Goal: Transaction & Acquisition: Purchase product/service

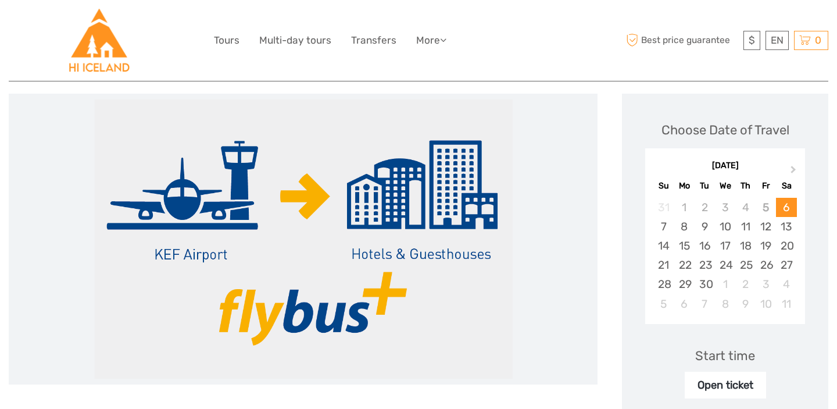
scroll to position [148, 0]
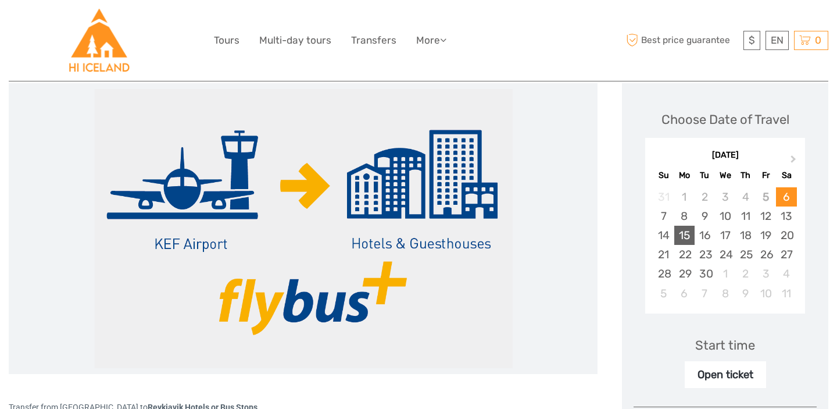
click at [689, 233] on div "15" at bounding box center [684, 235] width 20 height 19
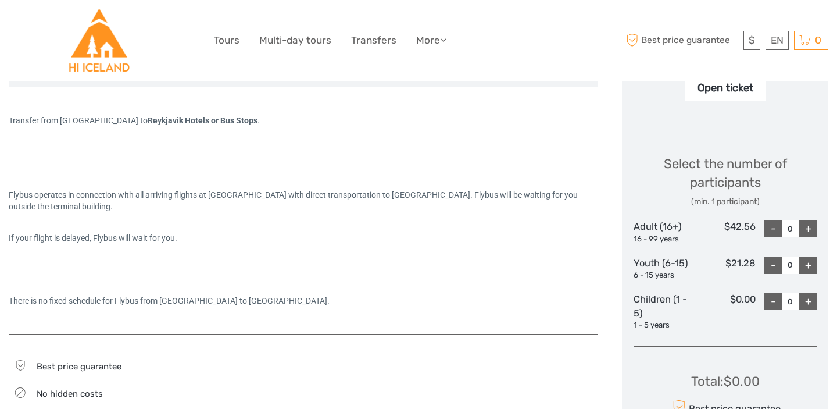
scroll to position [438, 0]
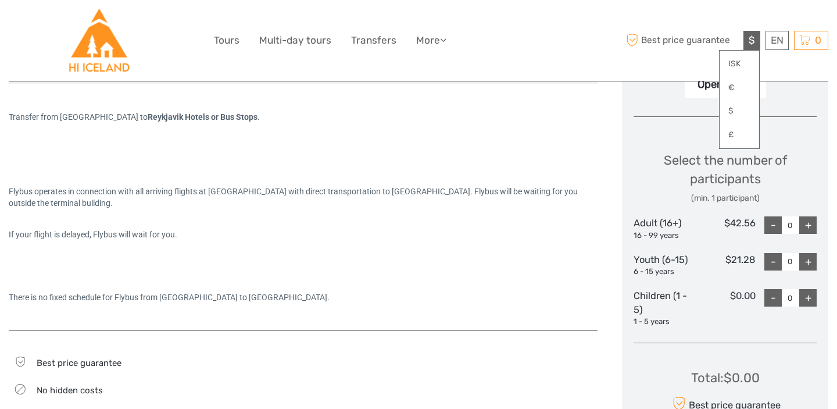
click at [753, 39] on span "$" at bounding box center [752, 40] width 6 height 12
click at [677, 170] on div "Select the number of participants (min. 1 participant)" at bounding box center [725, 177] width 183 height 53
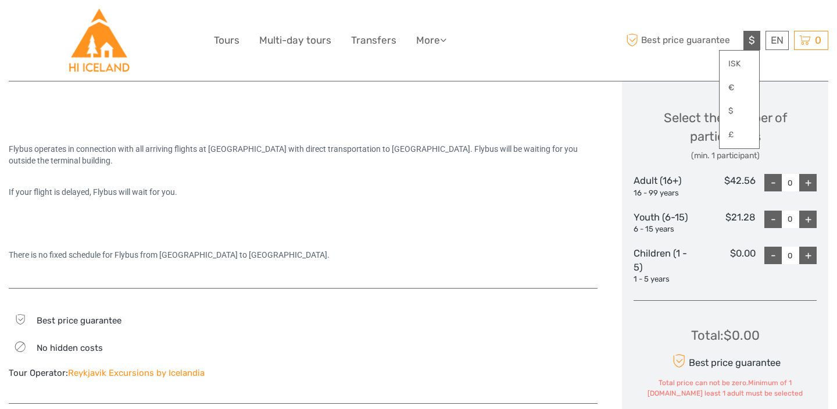
scroll to position [479, 0]
click at [498, 256] on div "There is no fixed schedule for Flybus from Keflavik Airport to Reykjavik City C…" at bounding box center [303, 256] width 589 height 12
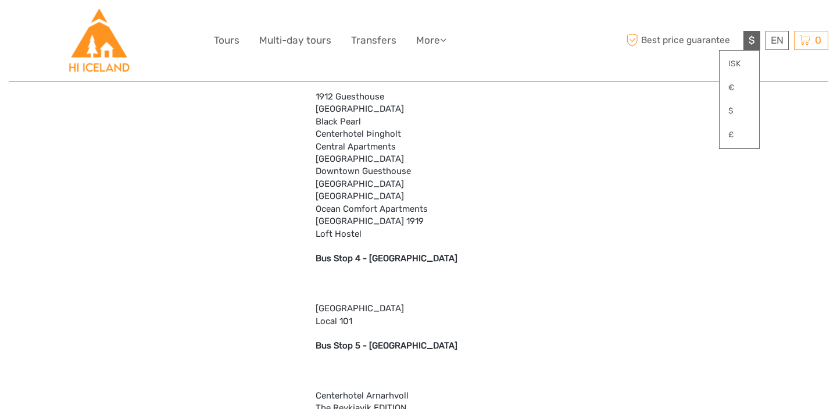
scroll to position [1416, 0]
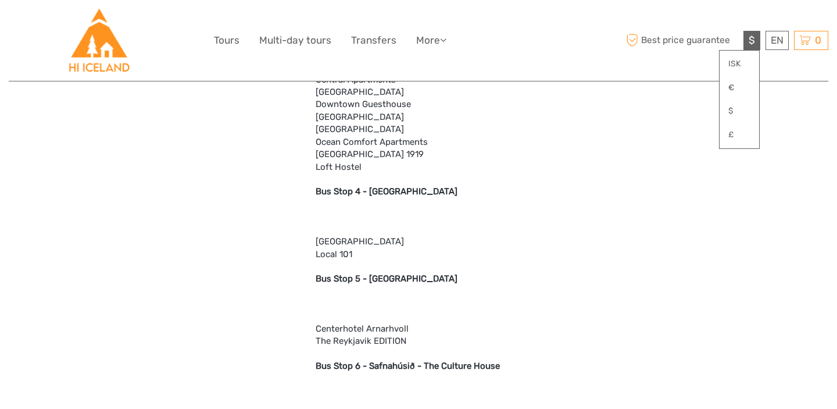
click at [753, 41] on span "$" at bounding box center [752, 40] width 6 height 12
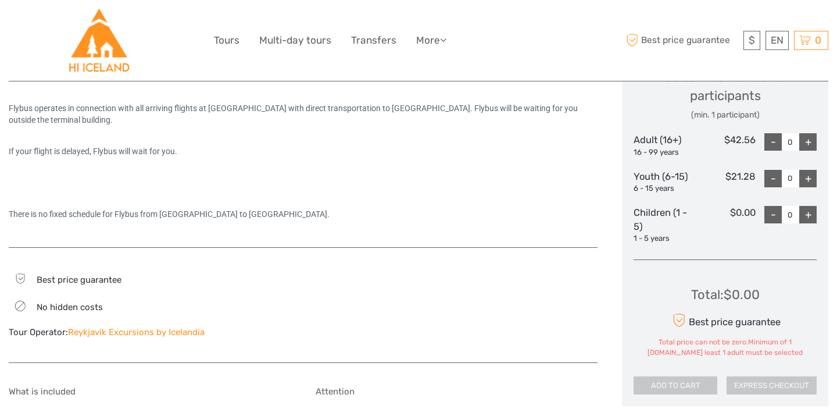
scroll to position [523, 0]
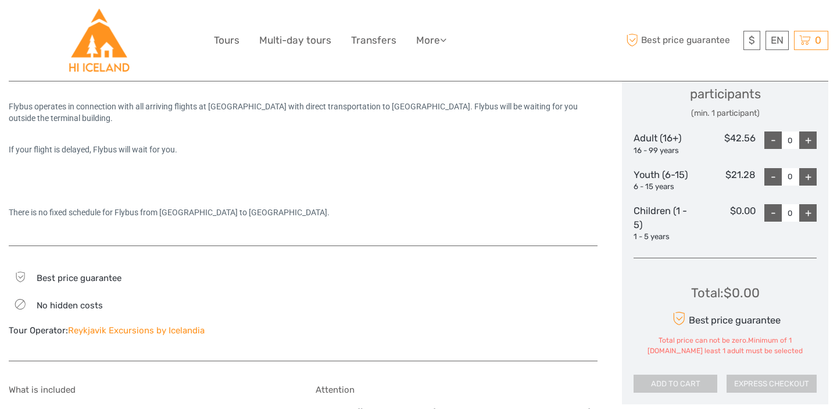
click at [808, 137] on div "+" at bounding box center [807, 139] width 17 height 17
type input "1"
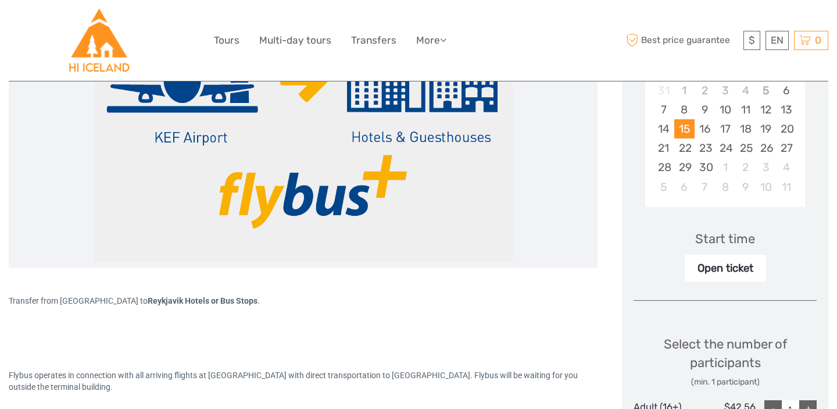
scroll to position [257, 0]
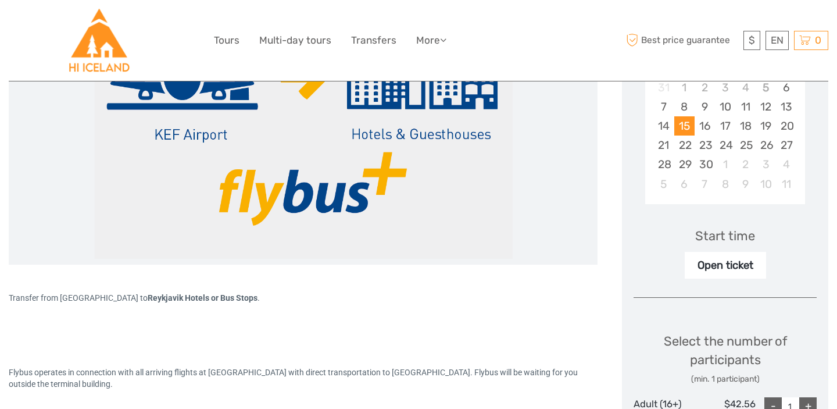
click at [747, 263] on div "Open ticket" at bounding box center [725, 265] width 81 height 27
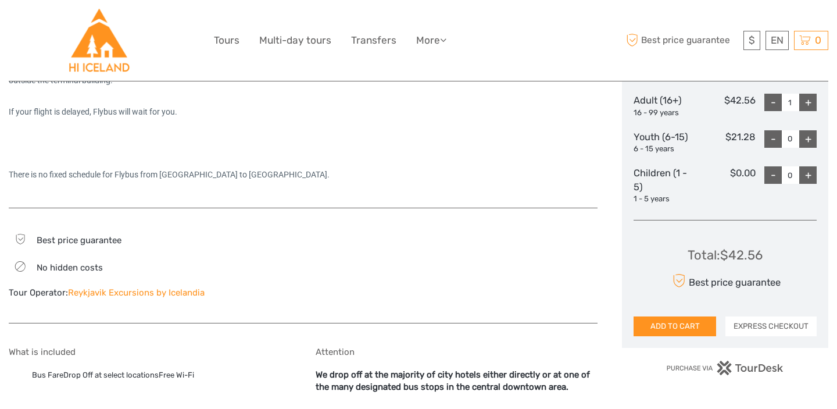
scroll to position [560, 0]
click at [745, 331] on button "EXPRESS CHECKOUT" at bounding box center [771, 327] width 91 height 20
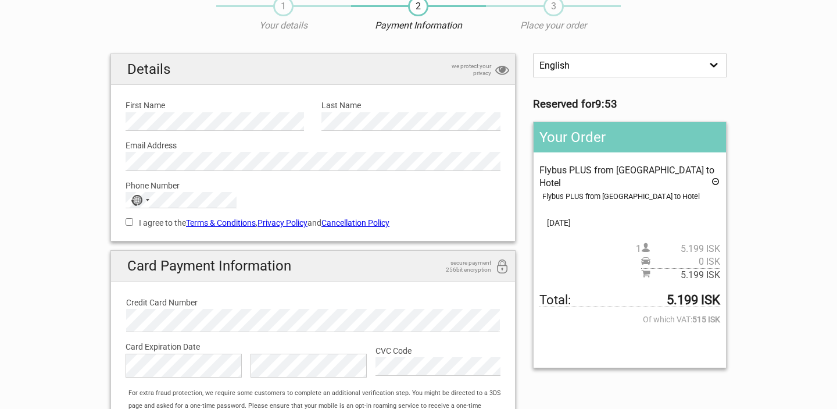
scroll to position [53, 0]
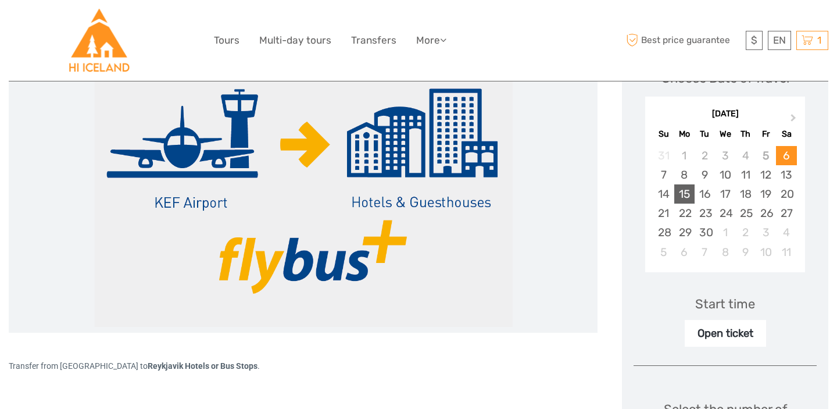
click at [684, 194] on div "15" at bounding box center [684, 193] width 20 height 19
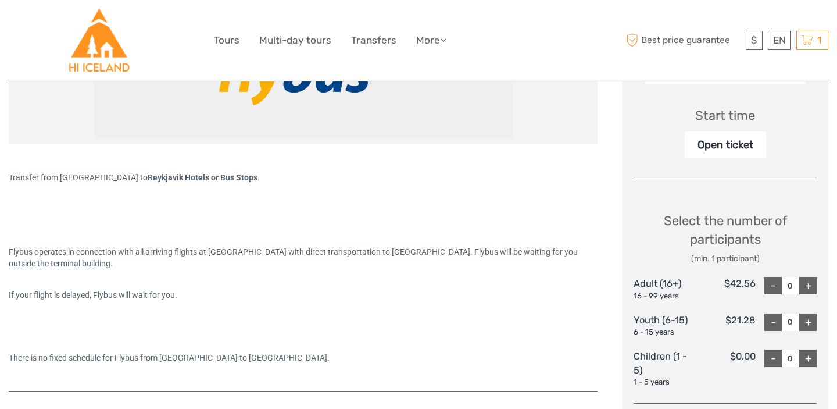
scroll to position [379, 0]
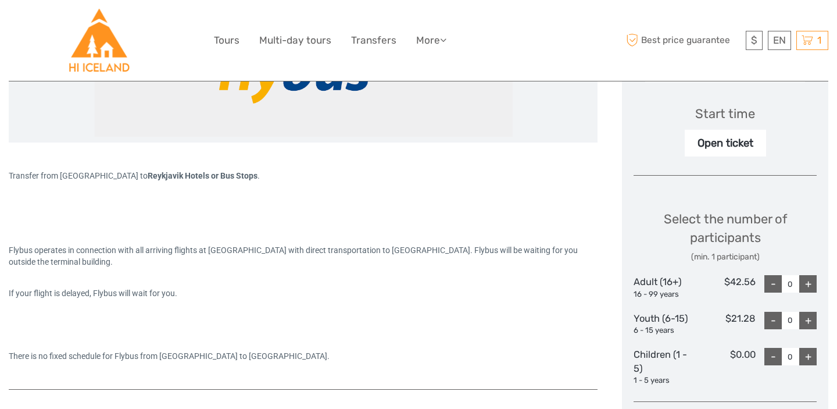
click at [804, 283] on div "+" at bounding box center [807, 283] width 17 height 17
type input "1"
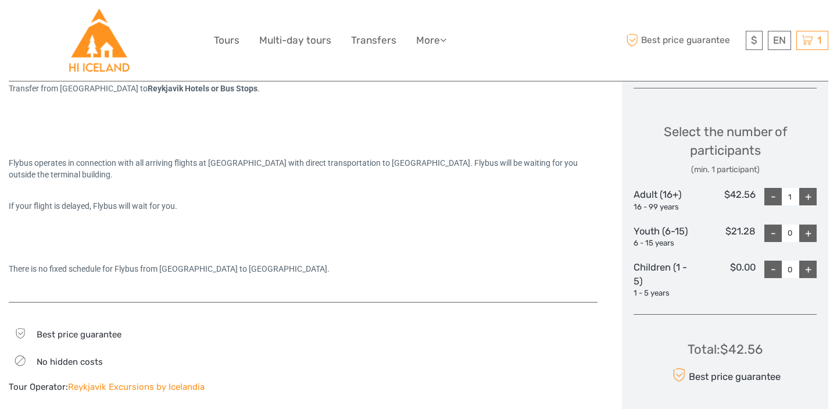
scroll to position [658, 0]
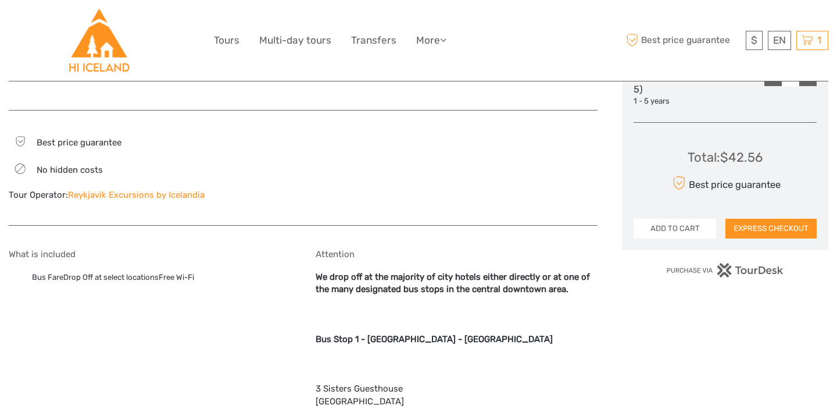
click at [657, 229] on button "ADD TO CART" at bounding box center [675, 229] width 83 height 20
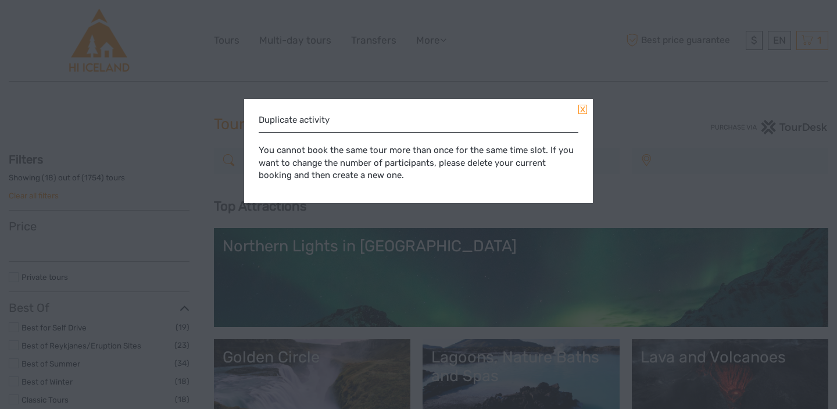
select select
click at [585, 116] on div "Duplicate activity You cannot book the same tour more than once for the same ti…" at bounding box center [418, 151] width 349 height 104
click at [583, 110] on link at bounding box center [583, 109] width 9 height 9
select select
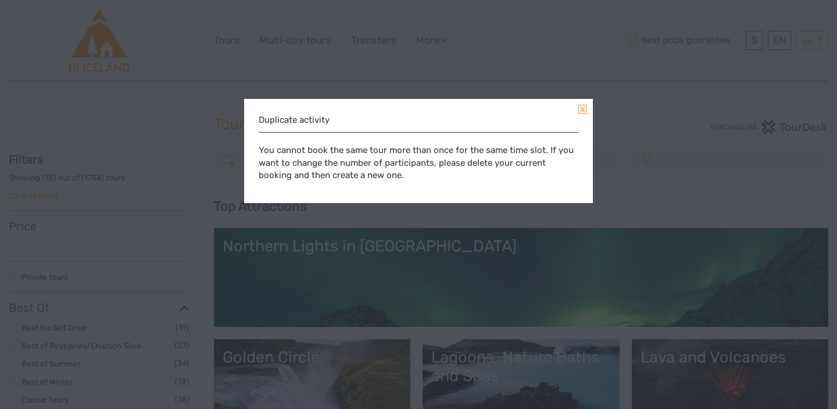
select select
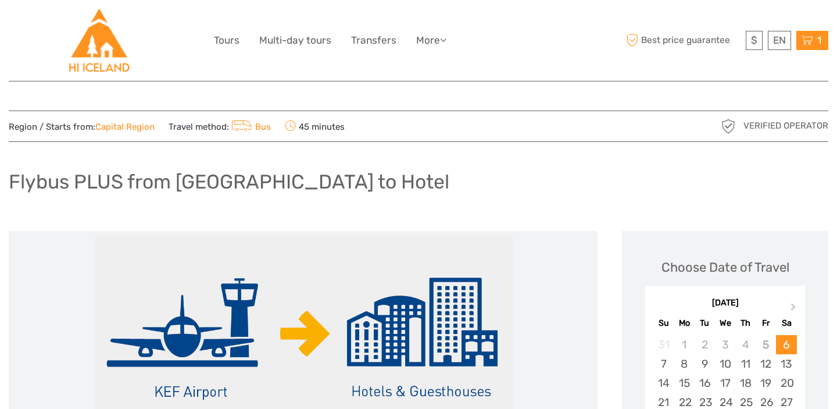
click at [802, 41] on icon at bounding box center [808, 40] width 12 height 15
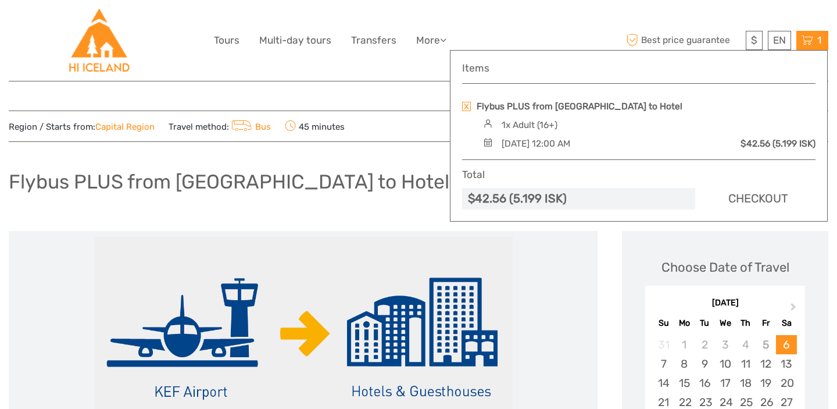
click at [744, 201] on link "Checkout" at bounding box center [758, 199] width 115 height 22
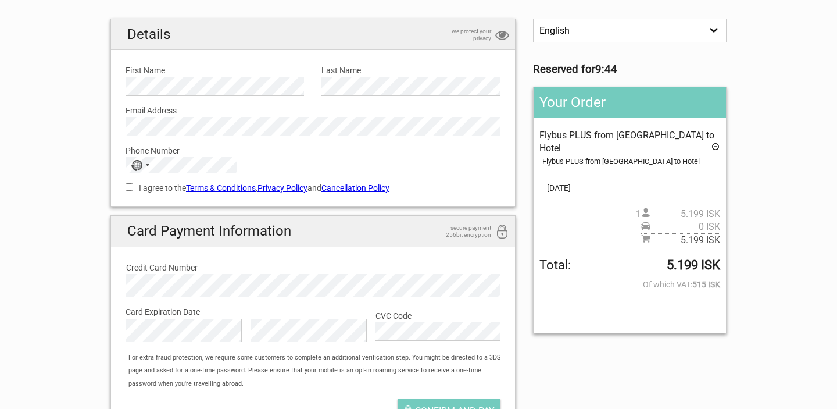
scroll to position [100, 0]
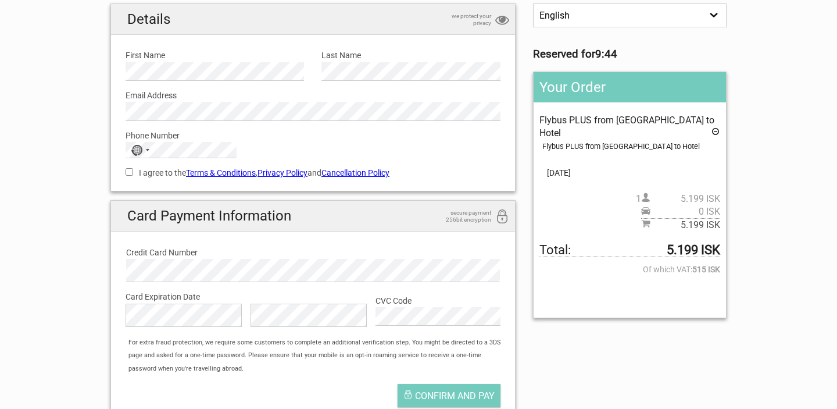
click at [623, 217] on div "Flybus PLUS from Keflavik Airport to Hotel Flybus PLUS from Keflavik Airport to…" at bounding box center [630, 173] width 181 height 118
click at [626, 143] on div "Flybus PLUS from Keflavik Airport to Hotel Flybus PLUS from Keflavik Airport to…" at bounding box center [630, 173] width 181 height 118
click at [713, 129] on icon at bounding box center [715, 133] width 9 height 13
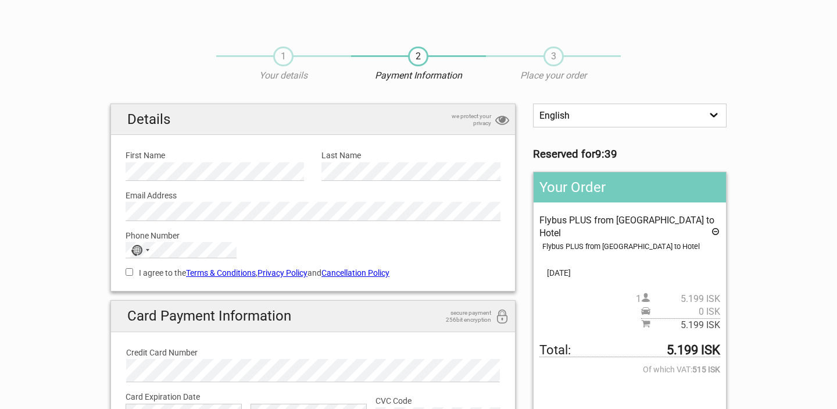
click at [711, 234] on icon at bounding box center [715, 233] width 9 height 13
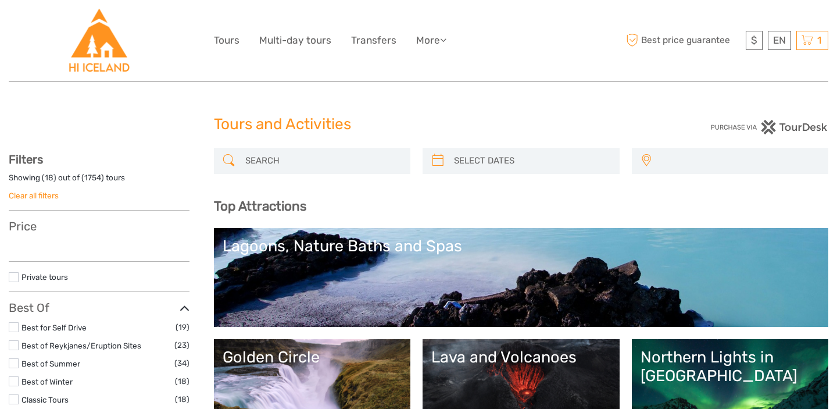
select select
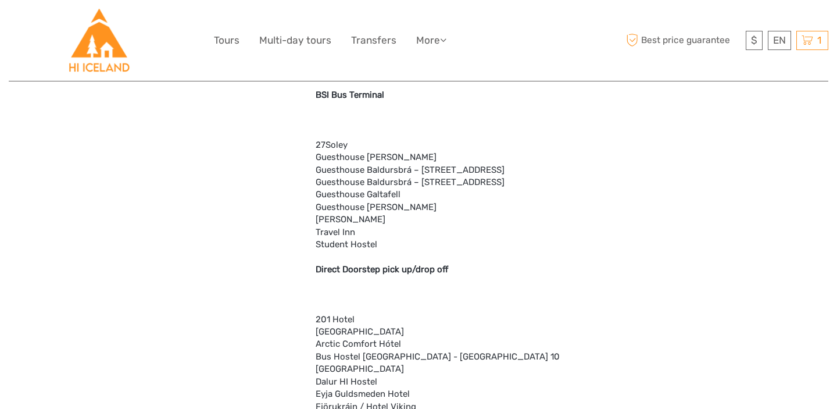
scroll to position [3394, 0]
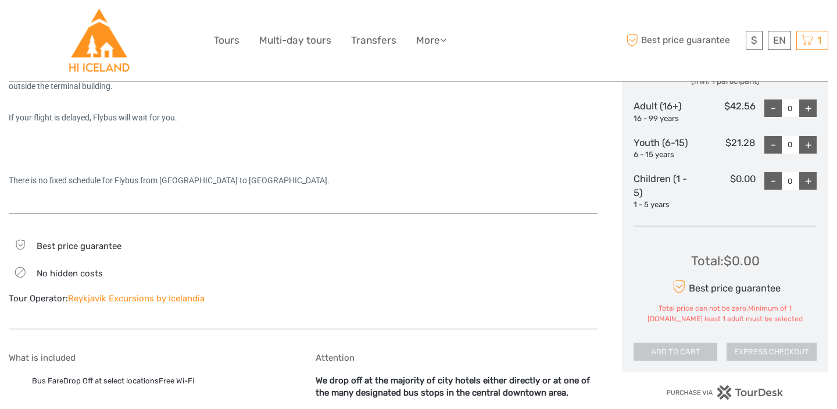
scroll to position [552, 0]
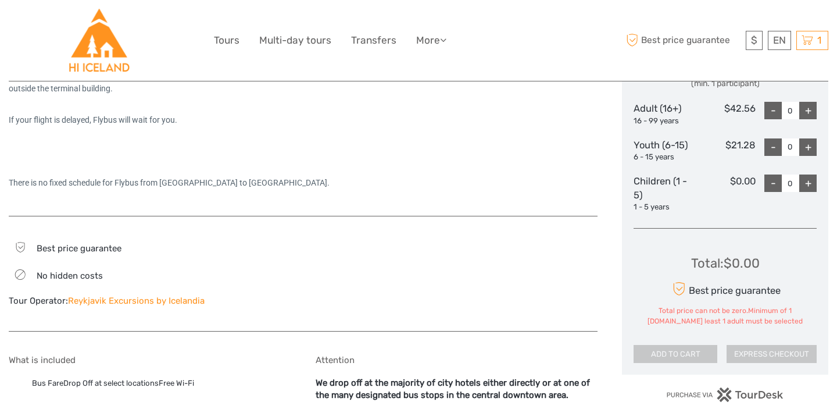
click at [801, 113] on div "+" at bounding box center [807, 110] width 17 height 17
type input "1"
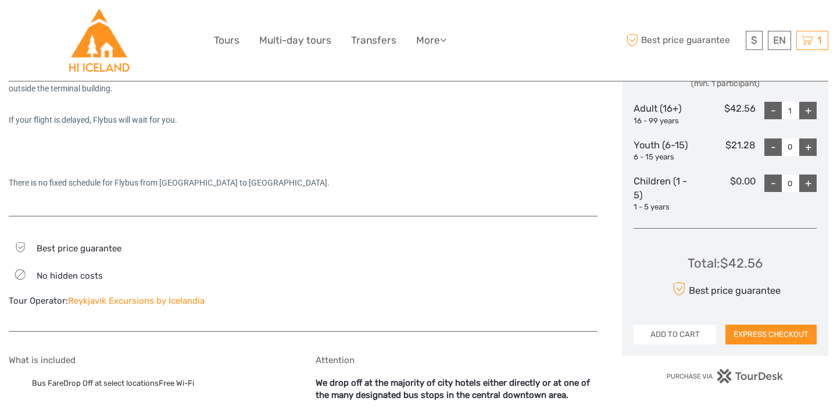
click at [649, 341] on button "ADD TO CART" at bounding box center [675, 334] width 83 height 20
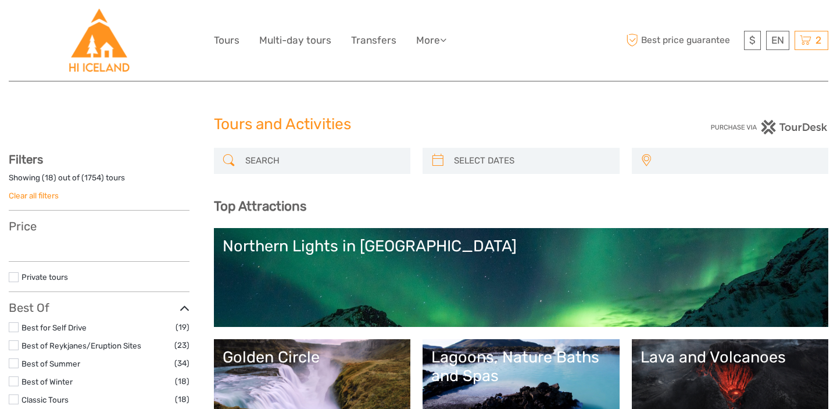
select select
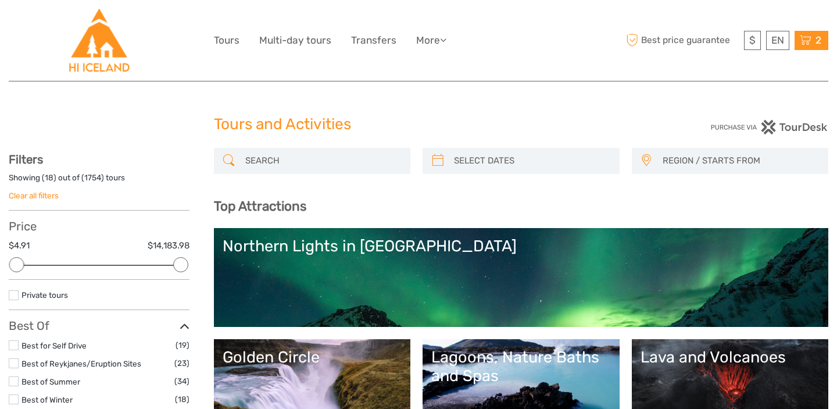
click at [819, 45] on span "2" at bounding box center [818, 40] width 9 height 12
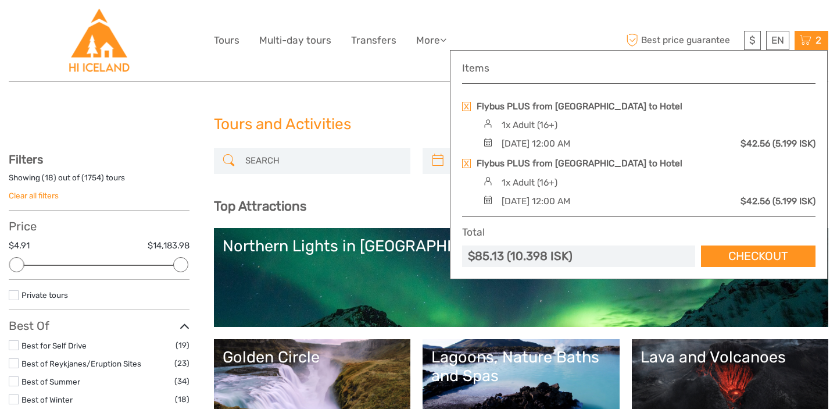
click at [468, 163] on link at bounding box center [466, 163] width 9 height 9
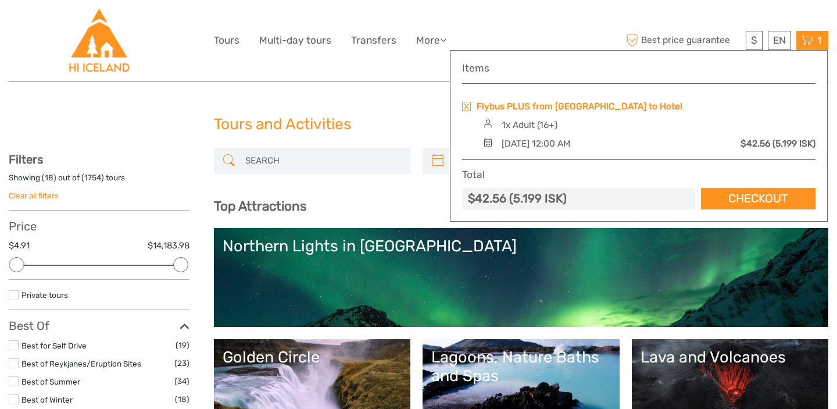
click at [639, 106] on link "Flybus PLUS from [GEOGRAPHIC_DATA] to Hotel" at bounding box center [580, 106] width 206 height 13
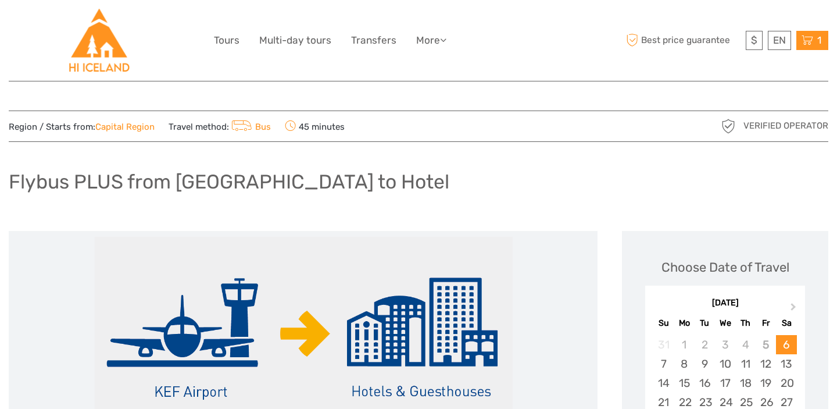
click at [819, 38] on span "1" at bounding box center [820, 40] width 8 height 12
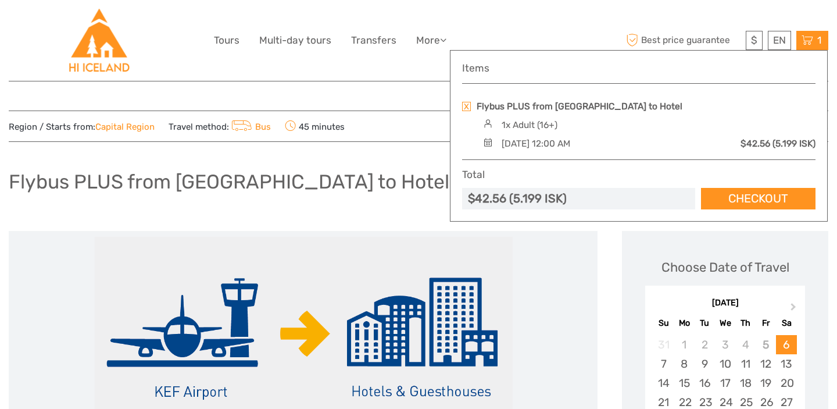
click at [468, 106] on link at bounding box center [466, 106] width 9 height 9
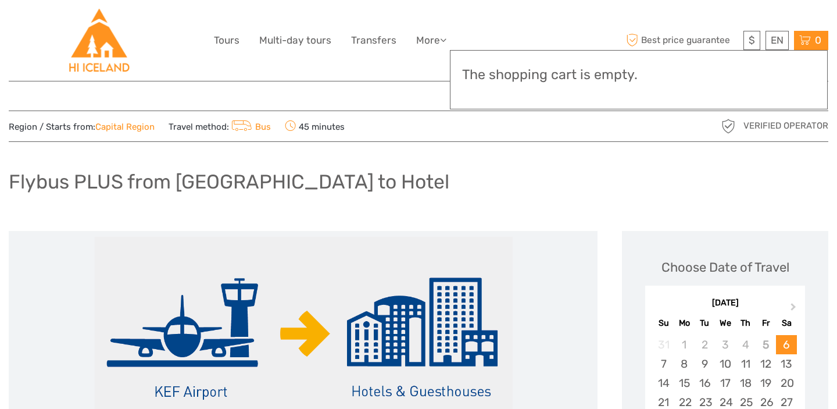
scroll to position [147, 0]
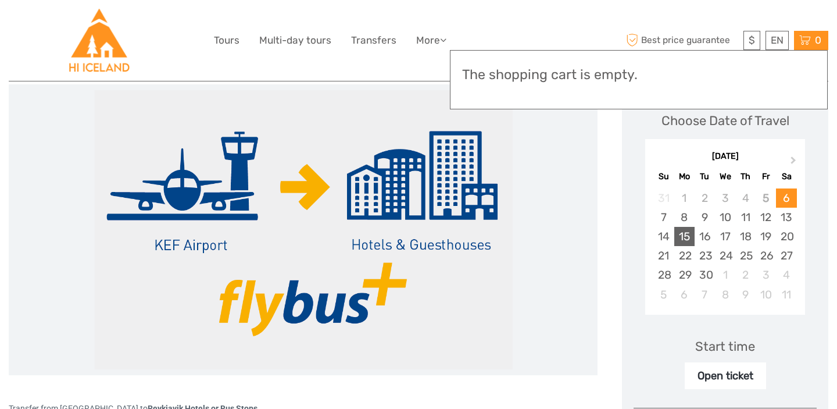
click at [685, 235] on div "15" at bounding box center [684, 236] width 20 height 19
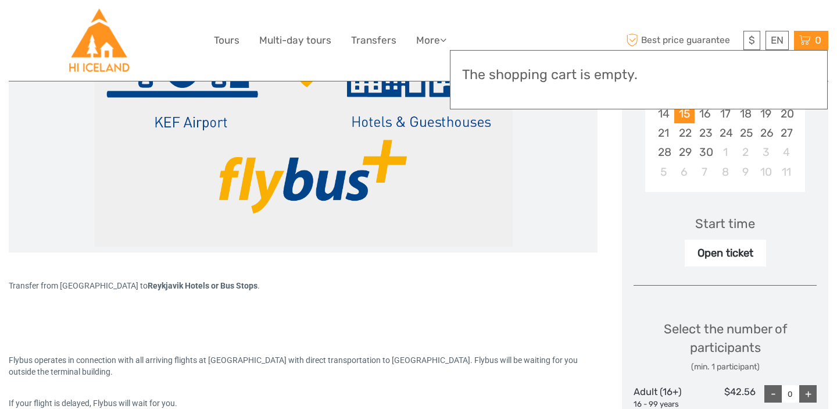
scroll to position [266, 0]
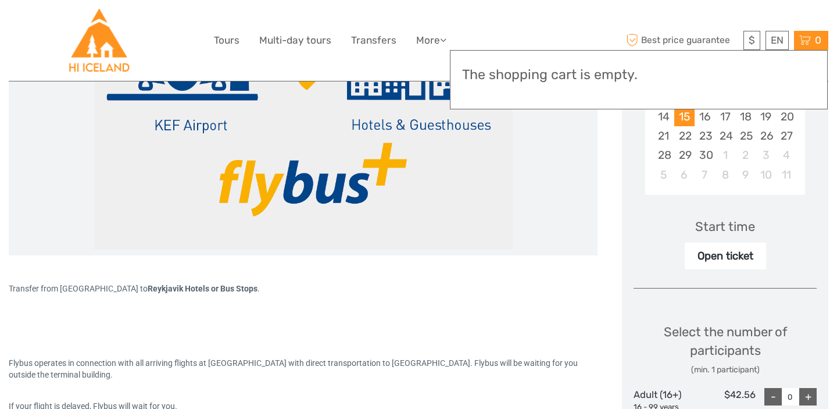
click at [716, 260] on div "Open ticket" at bounding box center [725, 255] width 81 height 27
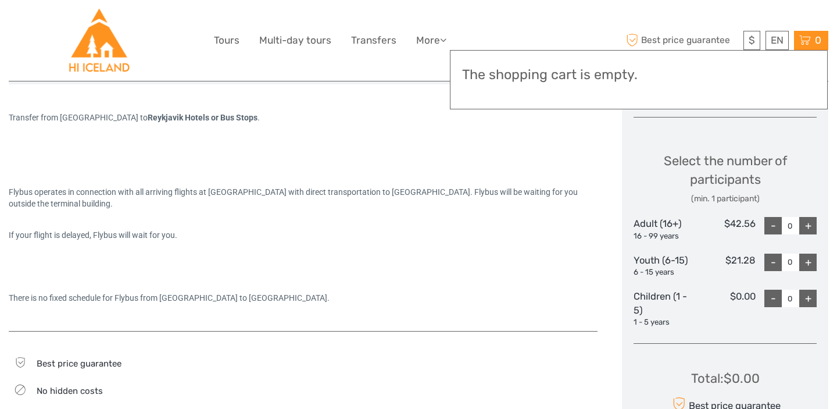
scroll to position [447, 0]
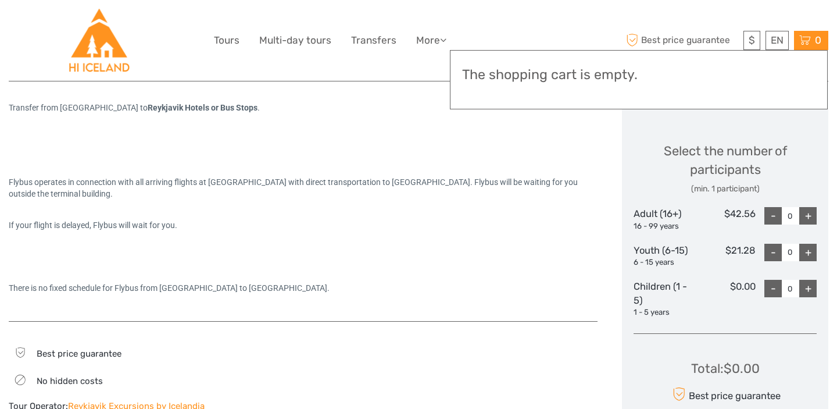
click at [799, 217] on div "+" at bounding box center [807, 215] width 17 height 17
type input "1"
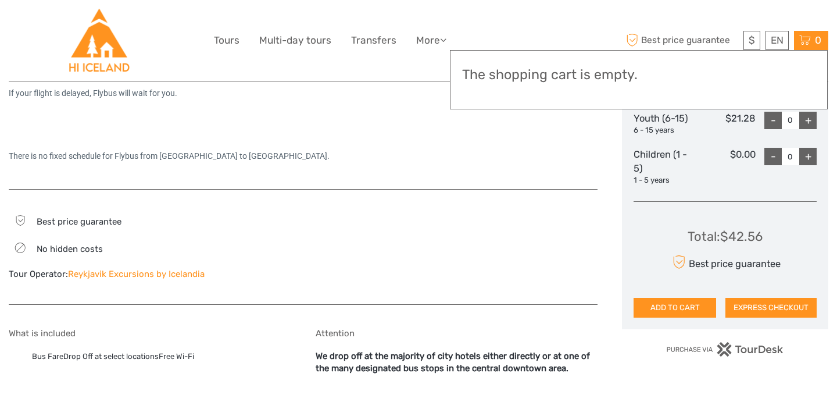
scroll to position [579, 0]
click at [694, 304] on button "ADD TO CART" at bounding box center [675, 308] width 83 height 20
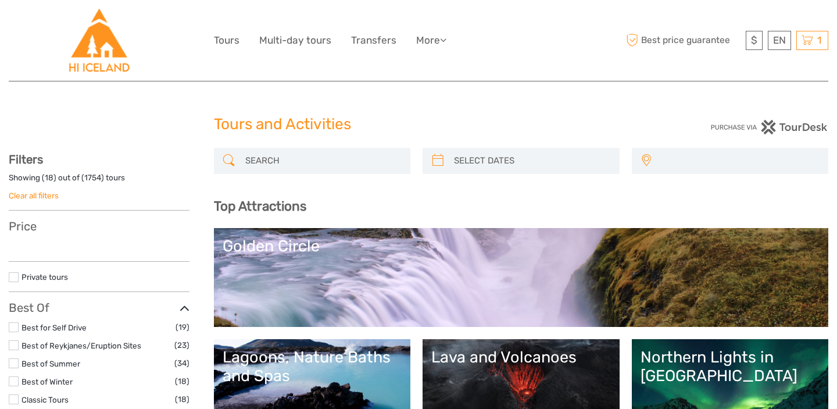
select select
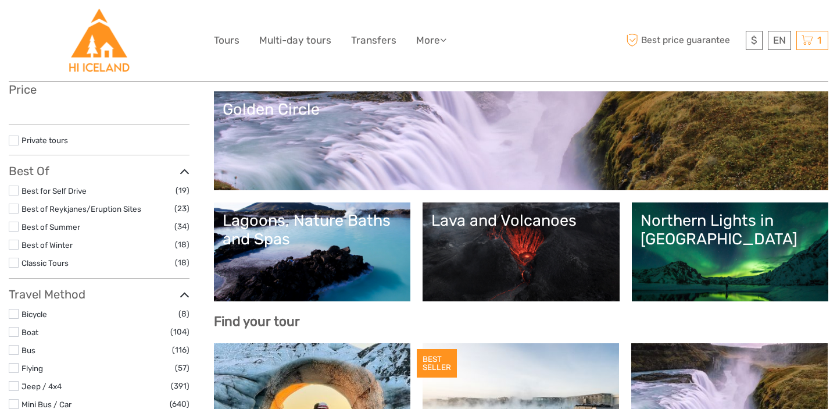
select select
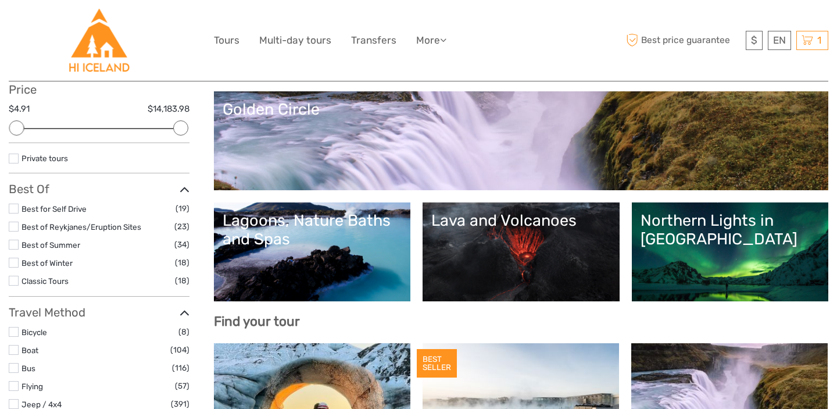
scroll to position [0, 0]
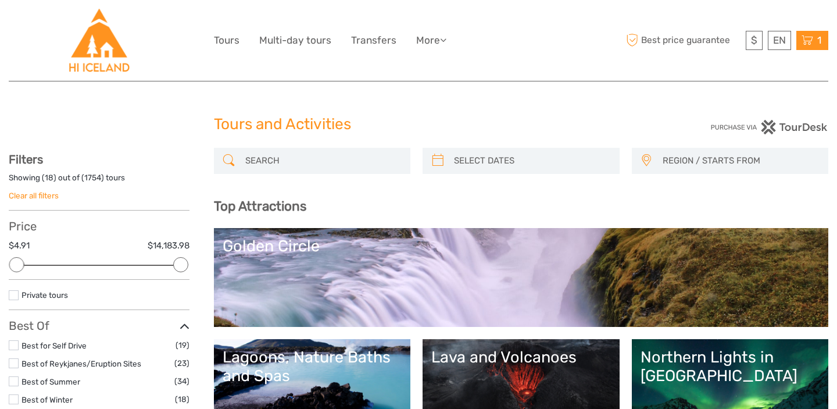
click at [816, 40] on span "1" at bounding box center [820, 40] width 8 height 12
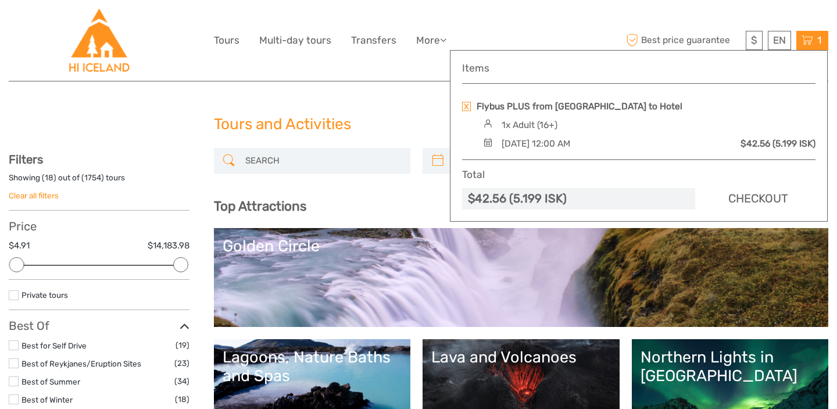
click at [725, 196] on link "Checkout" at bounding box center [758, 199] width 115 height 22
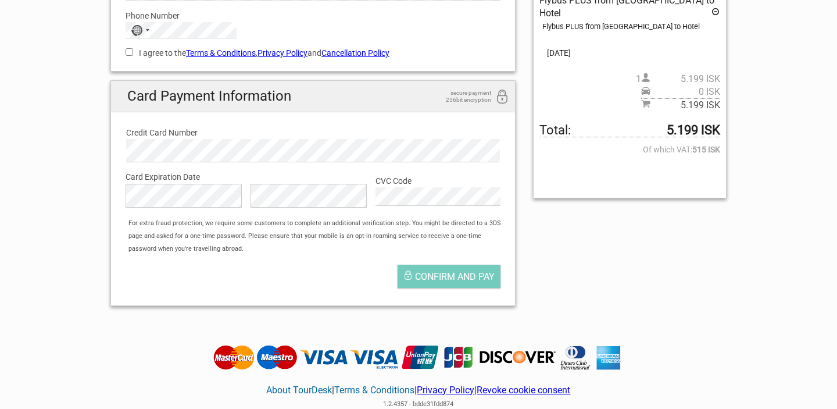
scroll to position [144, 0]
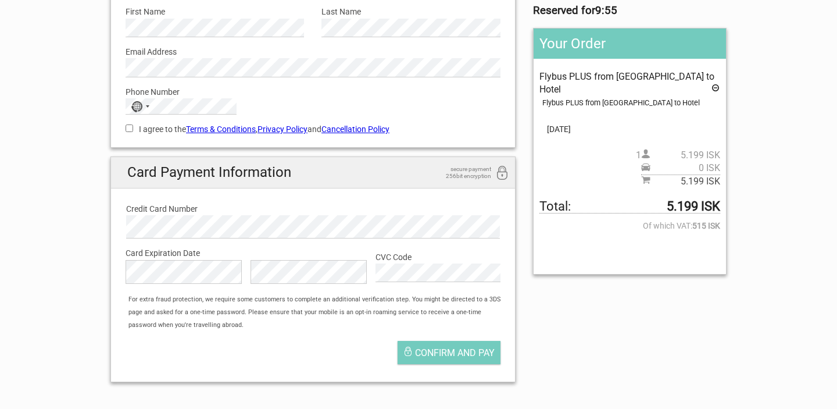
click at [716, 90] on icon at bounding box center [715, 89] width 9 height 13
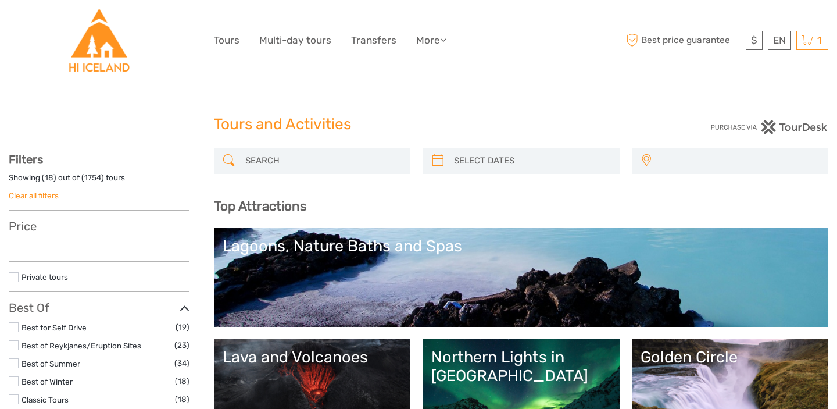
select select
